Goal: Task Accomplishment & Management: Use online tool/utility

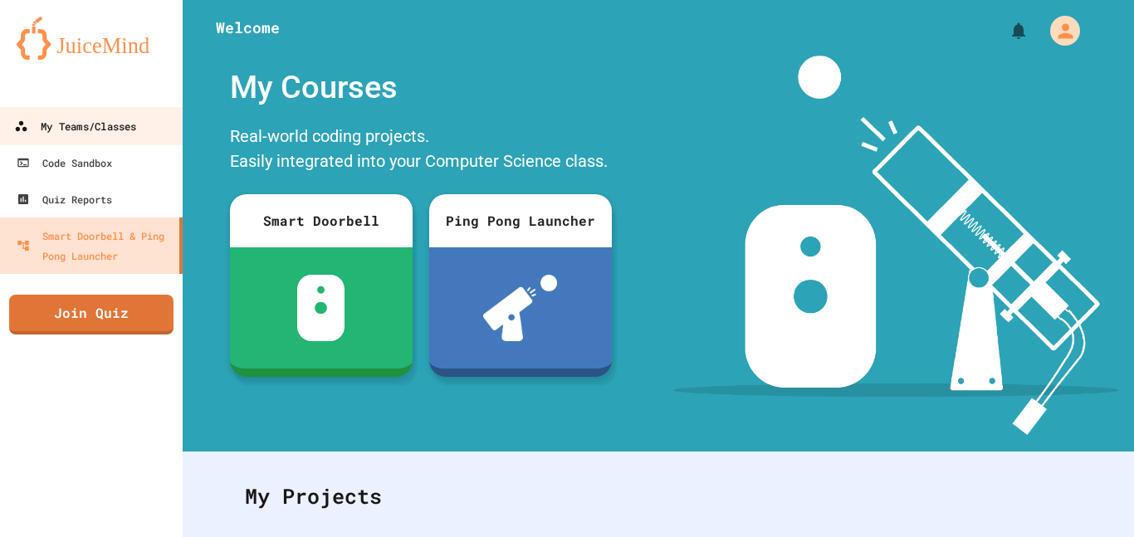
click at [62, 129] on div "My Teams/Classes" at bounding box center [75, 126] width 122 height 21
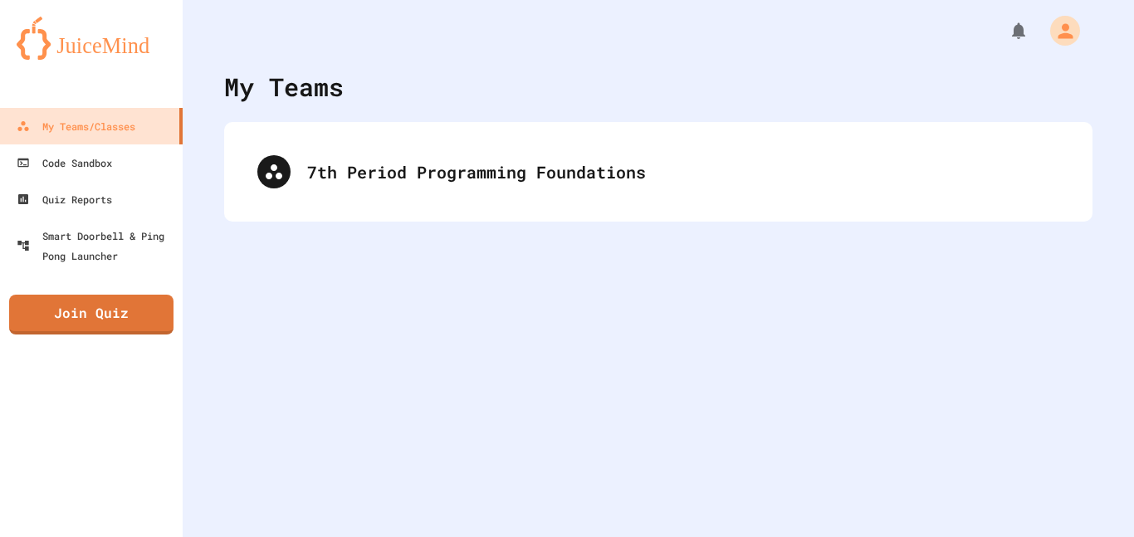
click at [368, 117] on div "My Teams 7th Period Programming Foundations" at bounding box center [659, 268] width 952 height 537
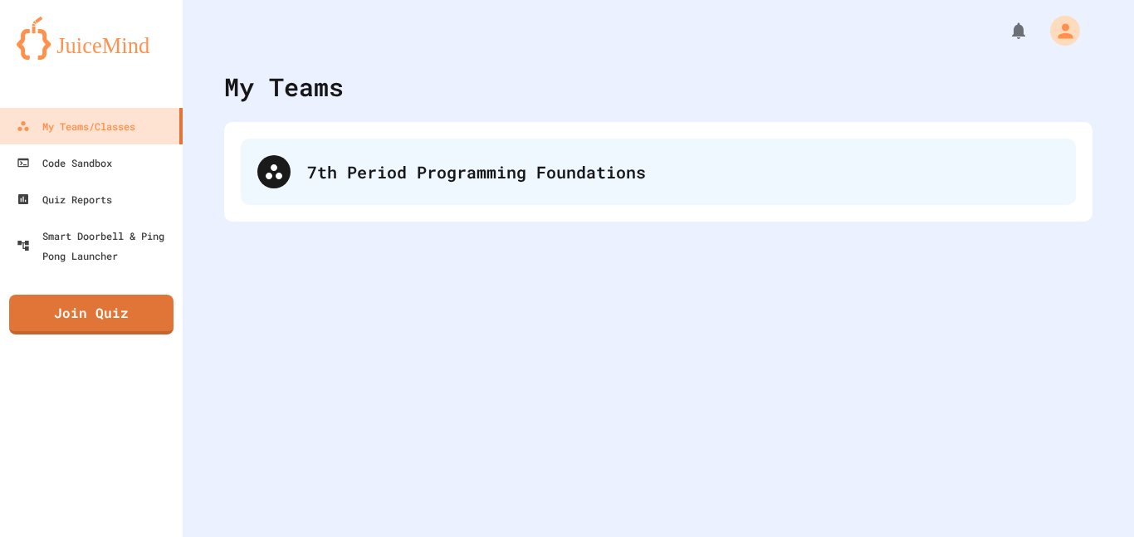
click at [374, 139] on div "7th Period Programming Foundations" at bounding box center [658, 172] width 835 height 66
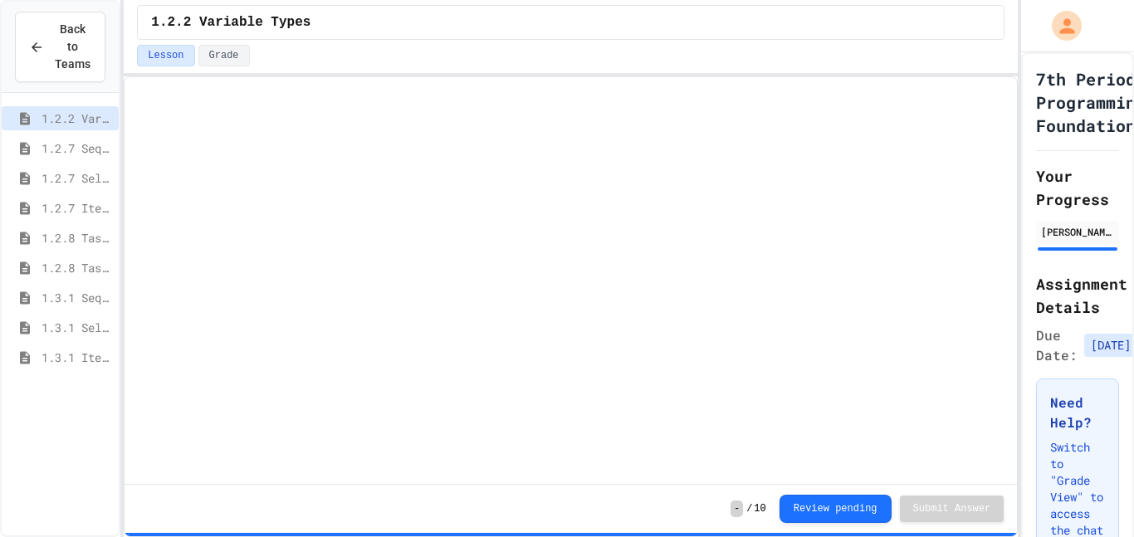
click at [102, 354] on span "1.3.1 Iteration Patterns/Trends" at bounding box center [77, 357] width 71 height 17
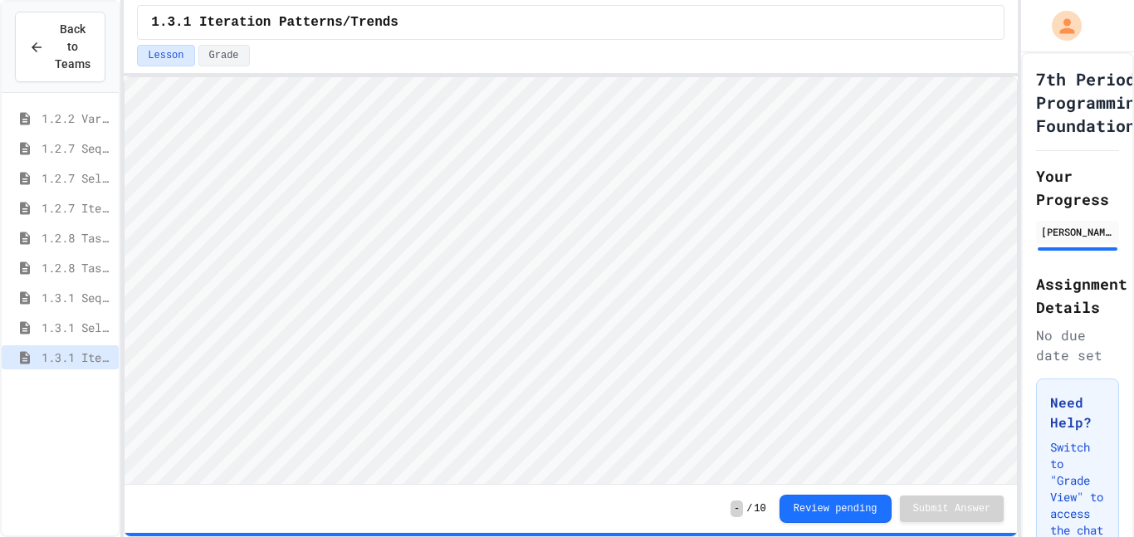
scroll to position [2, 0]
click at [86, 391] on span "1.3.1 Combined Algorithims" at bounding box center [77, 387] width 71 height 17
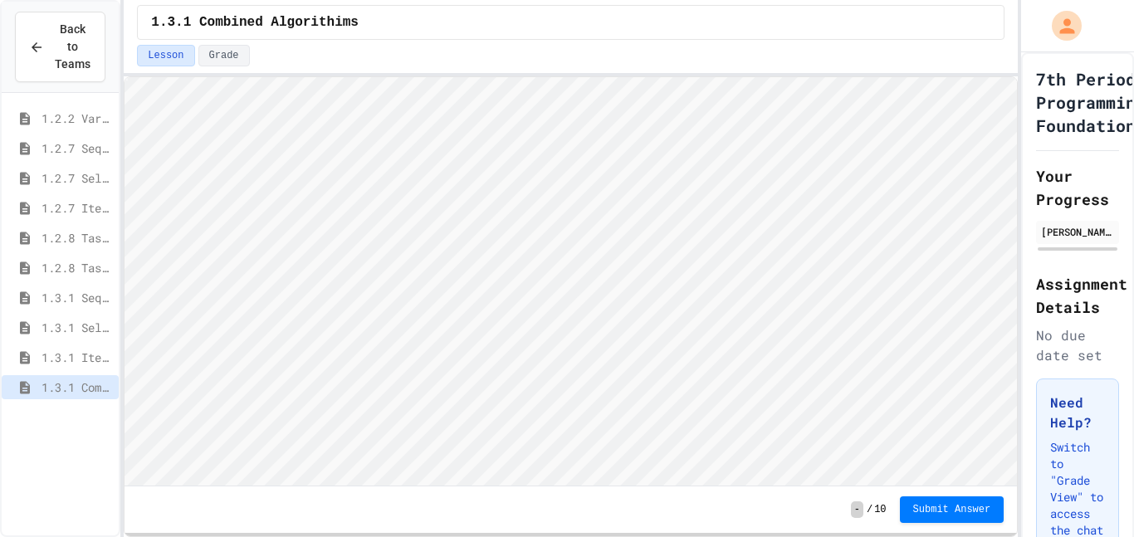
scroll to position [2, 0]
click at [108, 350] on span "1.3.1 Iteration Patterns/Trends" at bounding box center [77, 357] width 71 height 17
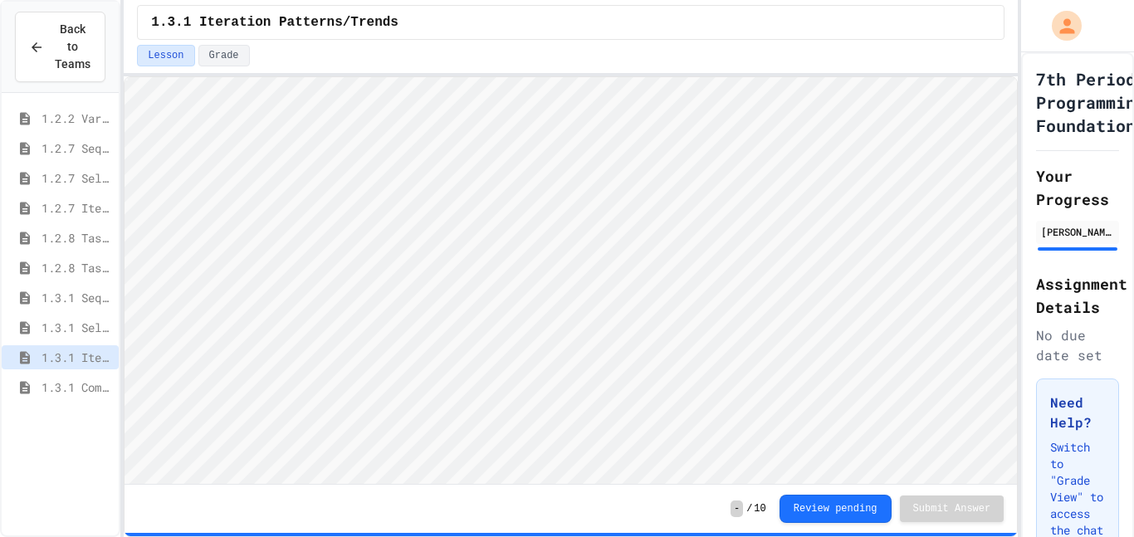
click at [84, 383] on span "1.3.1 Combined Algorithims" at bounding box center [77, 387] width 71 height 17
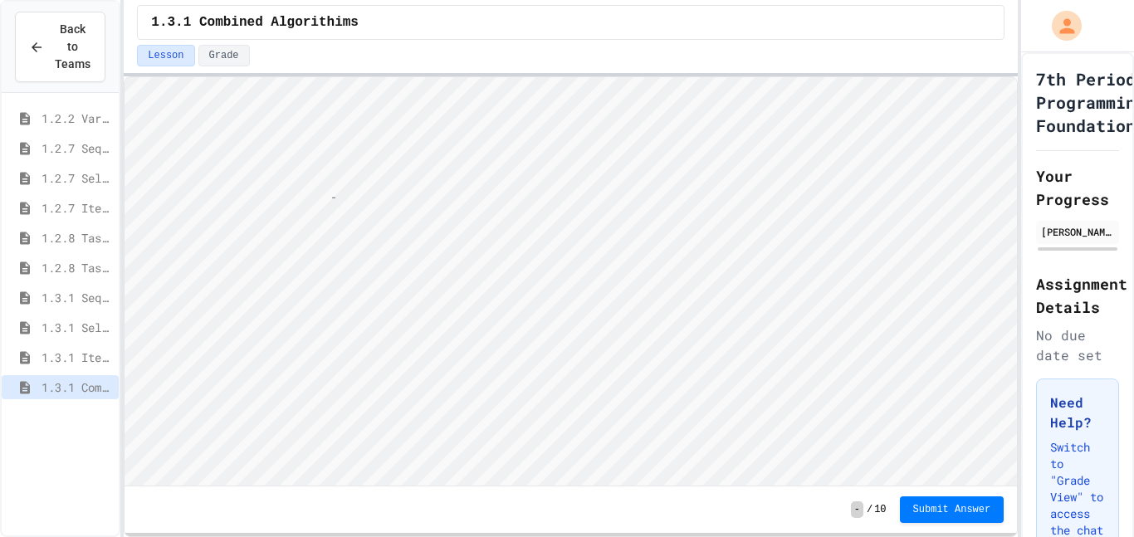
scroll to position [2, 8]
type textarea "**"
click at [78, 410] on span "1.3.3 Grocery Store Task" at bounding box center [77, 417] width 71 height 17
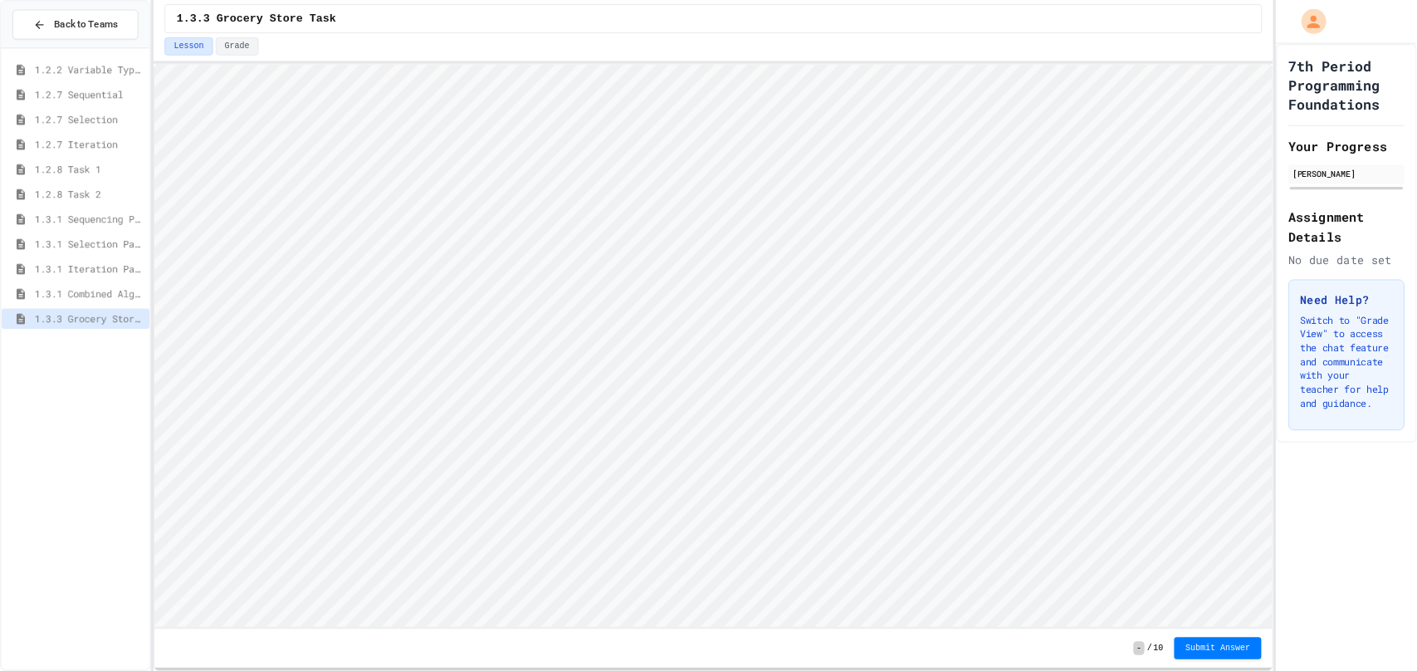
scroll to position [3, 0]
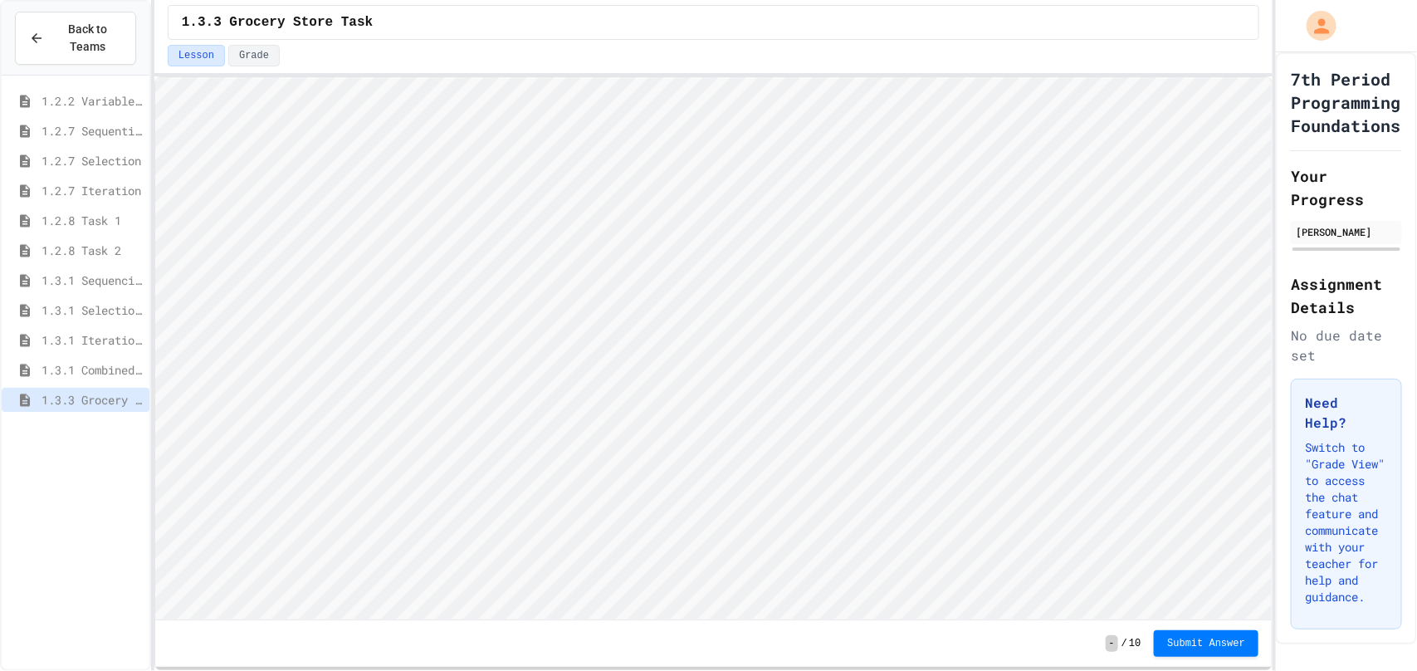
type textarea "***"
type textarea "**"
click at [97, 365] on span "1.3.1 Combined Algorithims" at bounding box center [92, 369] width 101 height 17
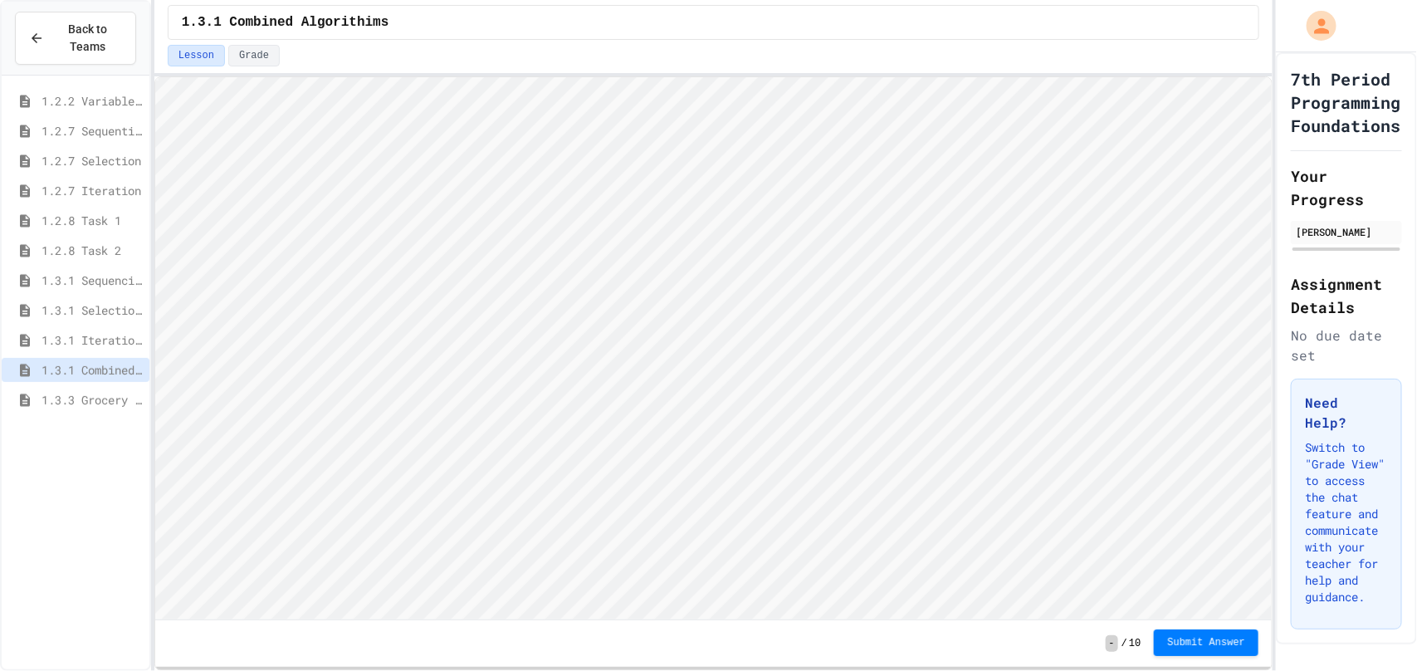
click at [1133, 536] on span "Submit Answer" at bounding box center [1206, 642] width 78 height 13
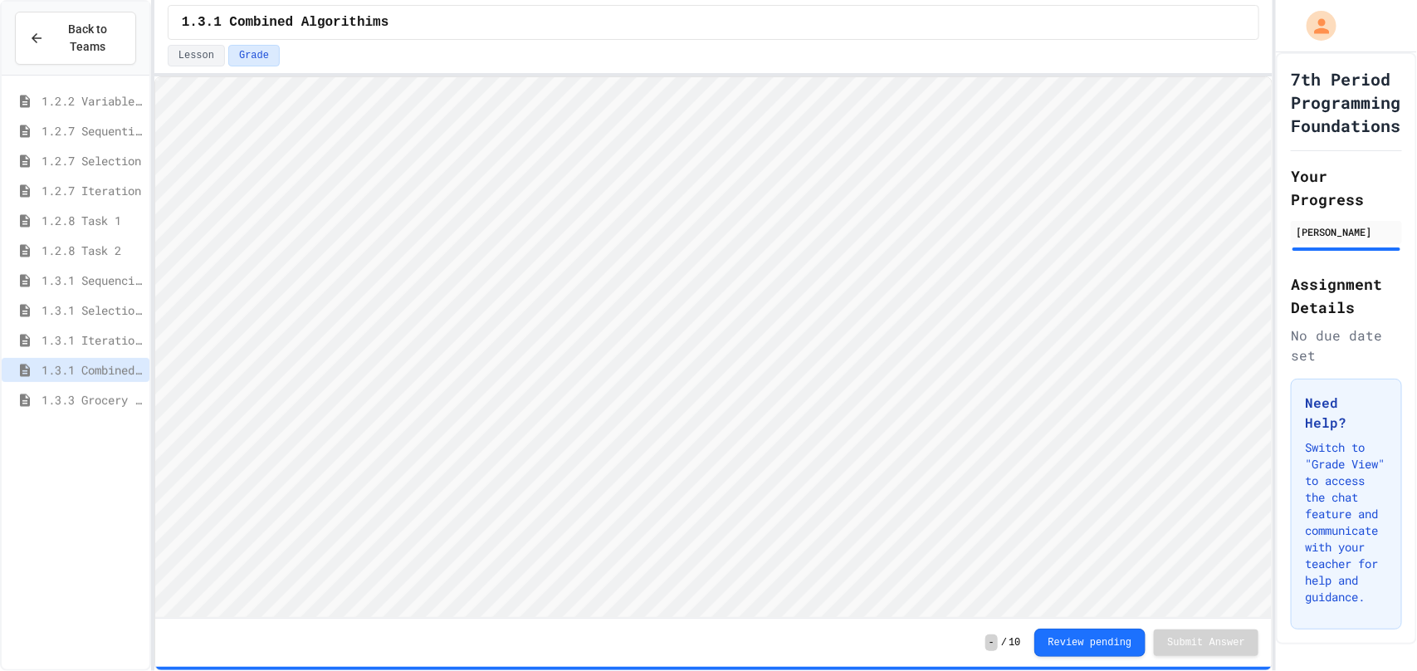
click at [71, 405] on span "1.3.3 Grocery Store Task" at bounding box center [92, 399] width 101 height 17
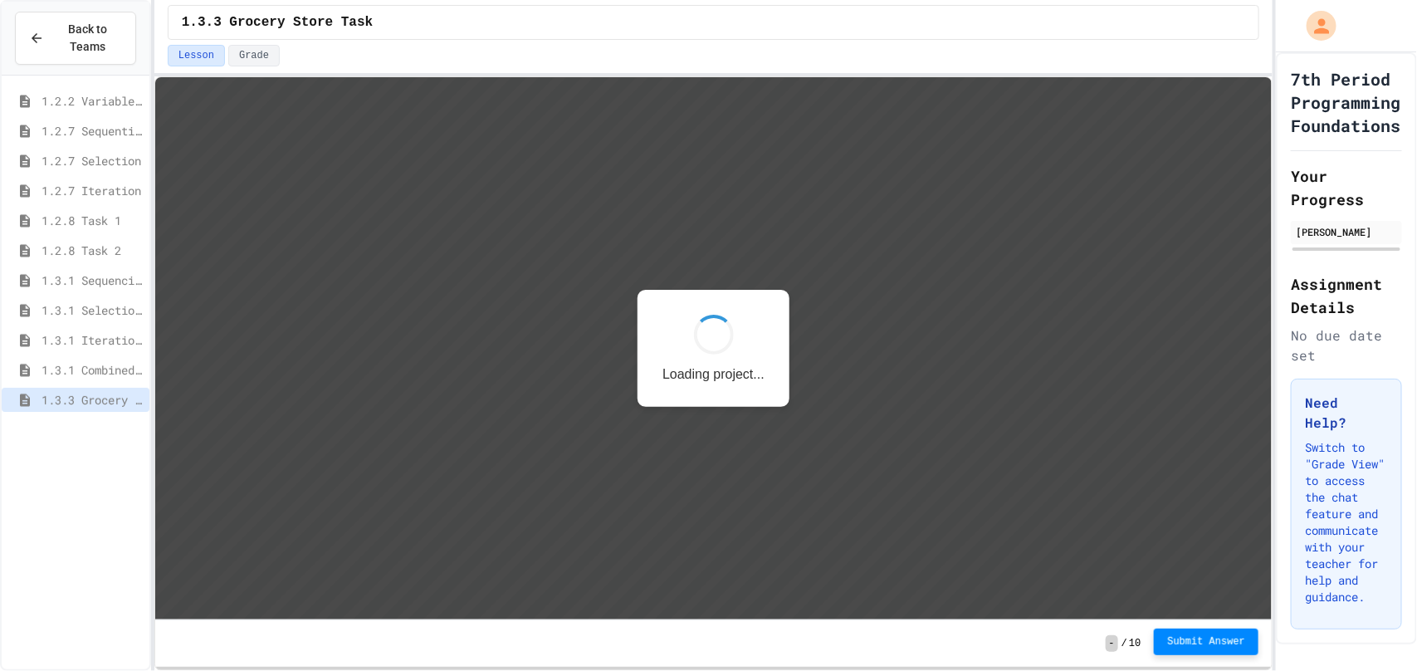
click at [1133, 536] on span "Submit Answer" at bounding box center [1206, 641] width 78 height 13
